Goal: Task Accomplishment & Management: Manage account settings

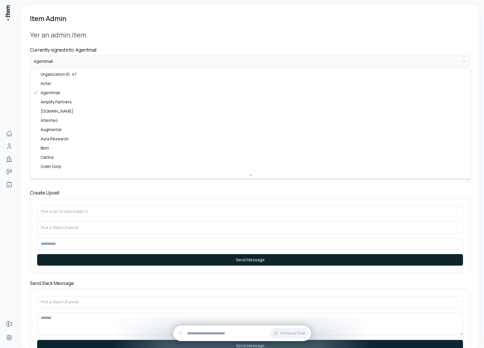
click at [115, 59] on html "**********" at bounding box center [242, 174] width 484 height 348
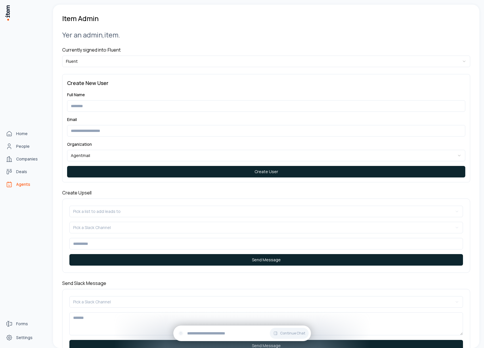
click at [18, 184] on span "Agents" at bounding box center [23, 184] width 14 height 6
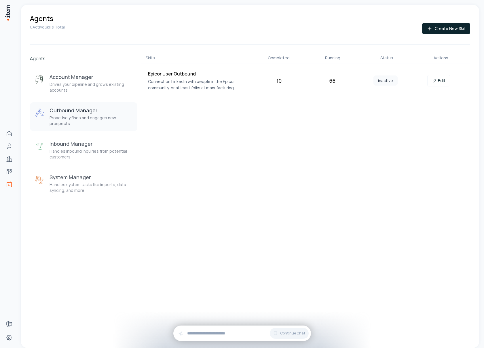
click at [119, 124] on p "Proactively finds and engages new prospects" at bounding box center [90, 121] width 83 height 12
click at [440, 79] on link "Edit" at bounding box center [438, 81] width 23 height 12
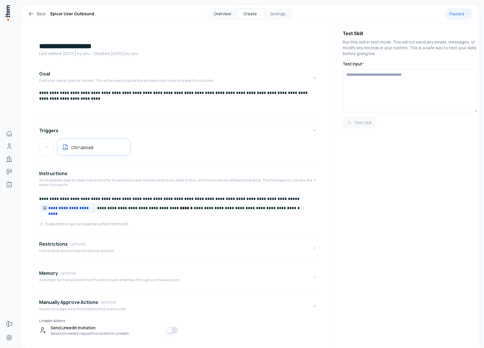
click at [212, 14] on button "Overview" at bounding box center [223, 13] width 28 height 9
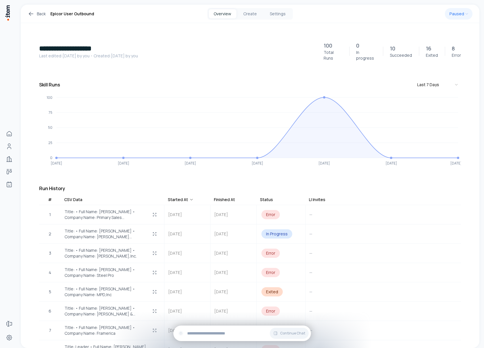
click at [29, 13] on icon at bounding box center [31, 13] width 7 height 7
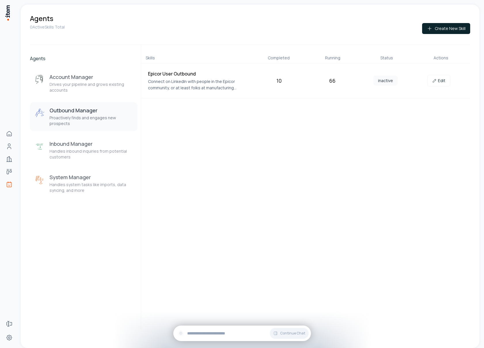
click at [180, 80] on p "Connect on LinkedIn with people in the Epicor community, or at least folks at m…" at bounding box center [199, 84] width 102 height 13
click at [437, 79] on icon at bounding box center [434, 80] width 5 height 5
